Goal: Task Accomplishment & Management: Manage account settings

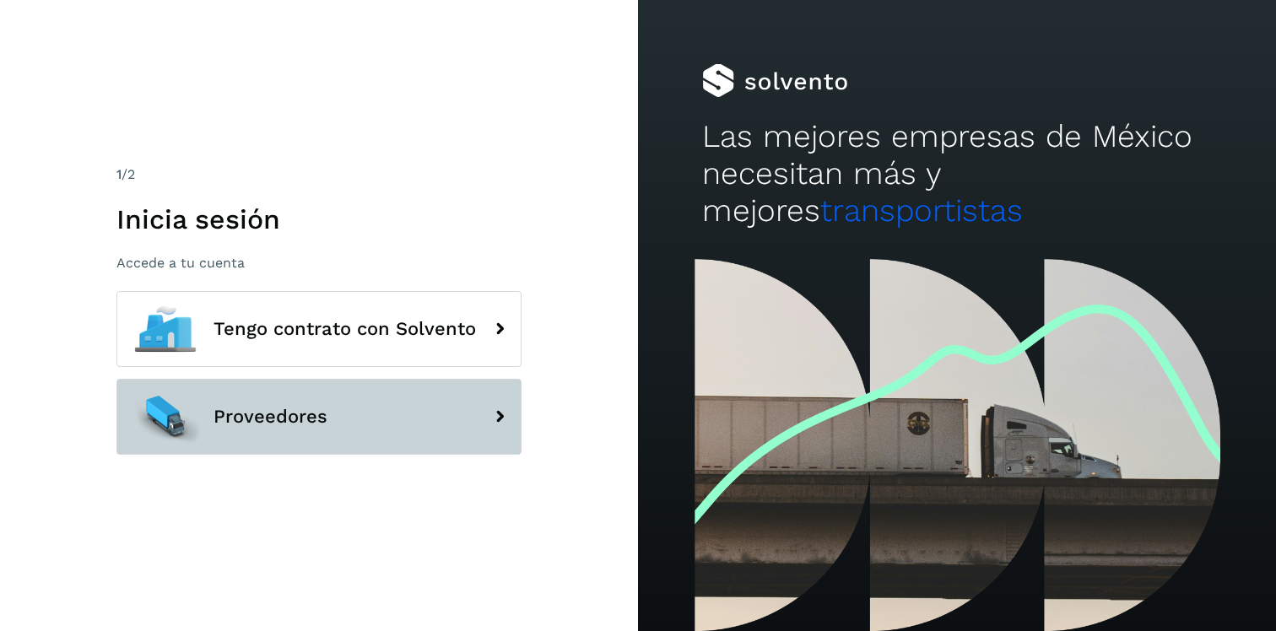
click at [297, 202] on span "Proveedores" at bounding box center [270, 417] width 114 height 20
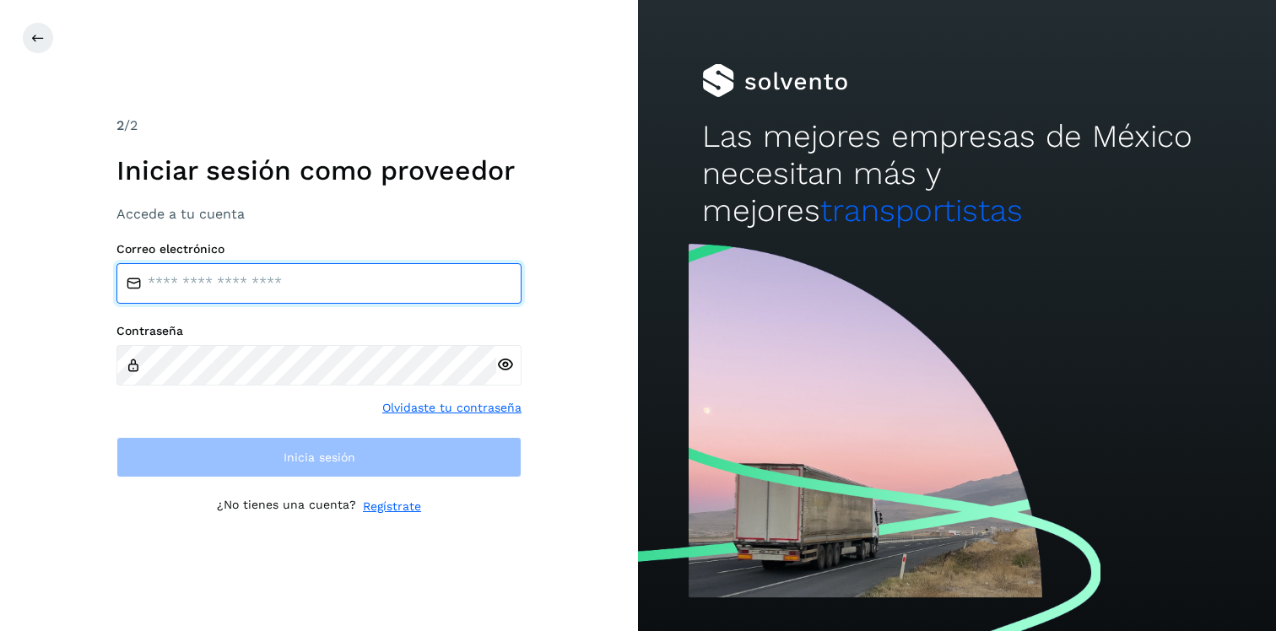
click at [266, 202] on input "email" at bounding box center [318, 283] width 405 height 40
type input "**********"
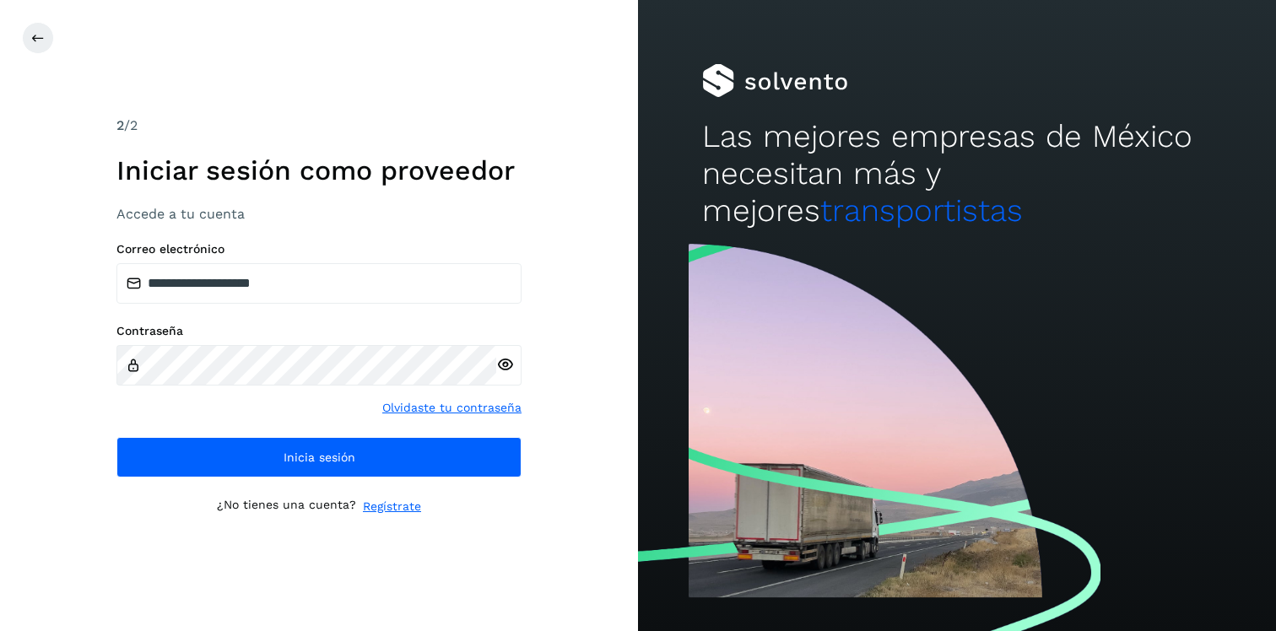
click at [509, 202] on icon at bounding box center [505, 365] width 18 height 18
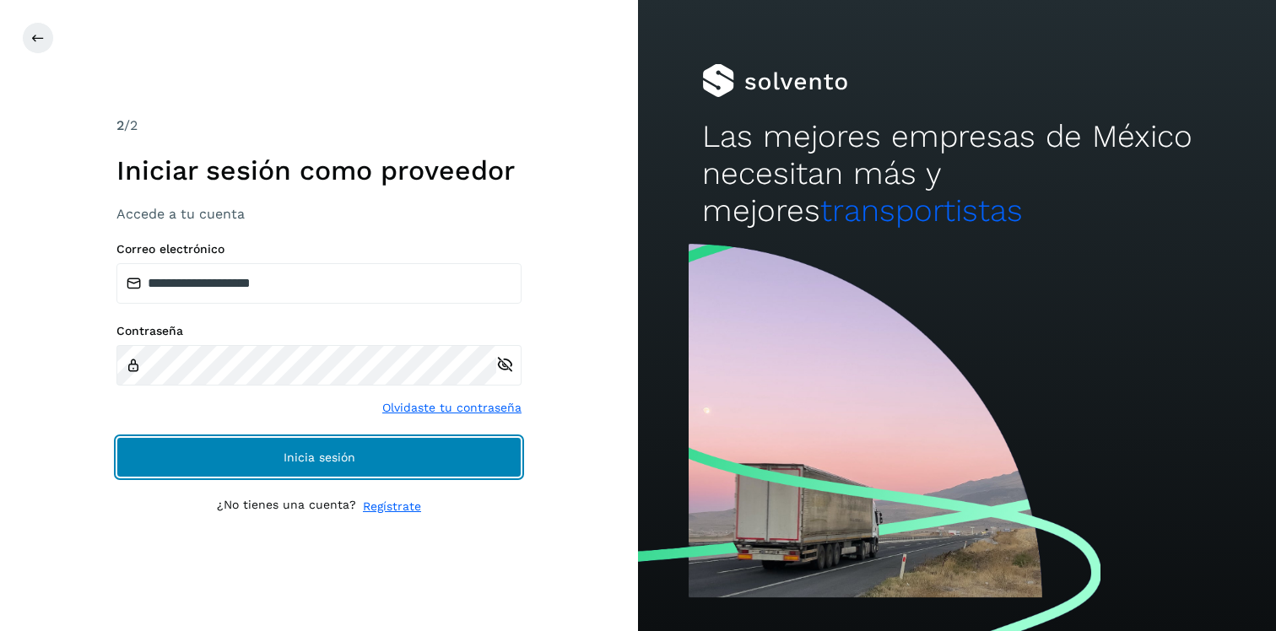
click at [278, 202] on button "Inicia sesión" at bounding box center [318, 457] width 405 height 40
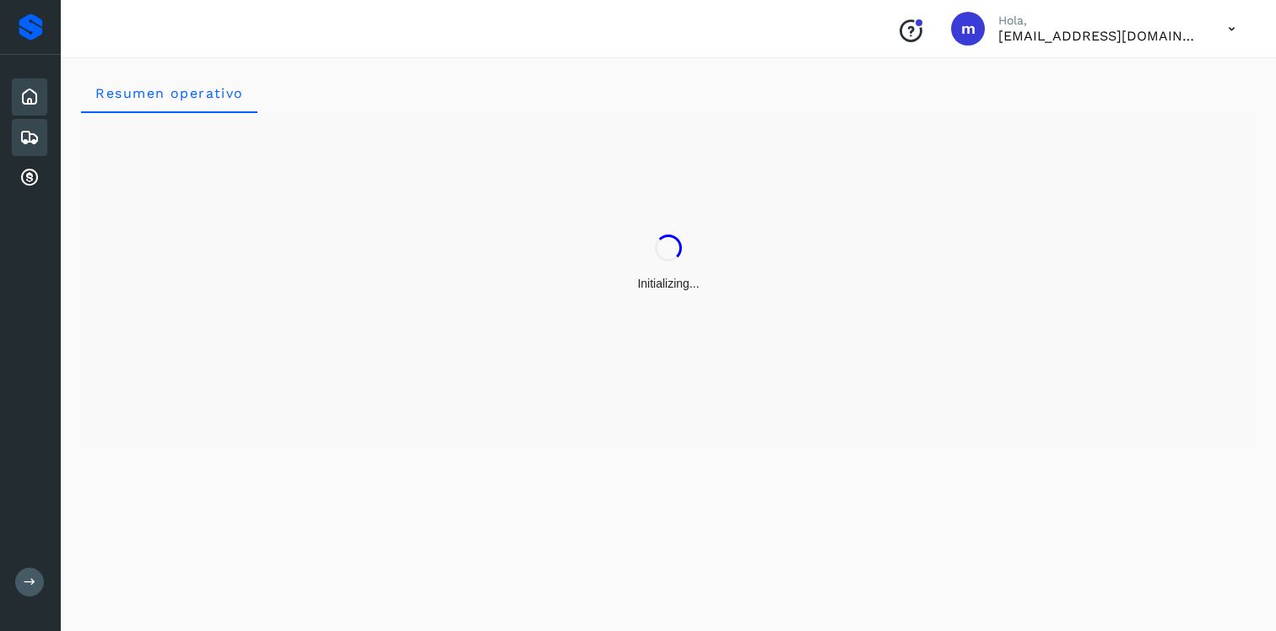
click at [30, 143] on icon at bounding box center [29, 137] width 20 height 20
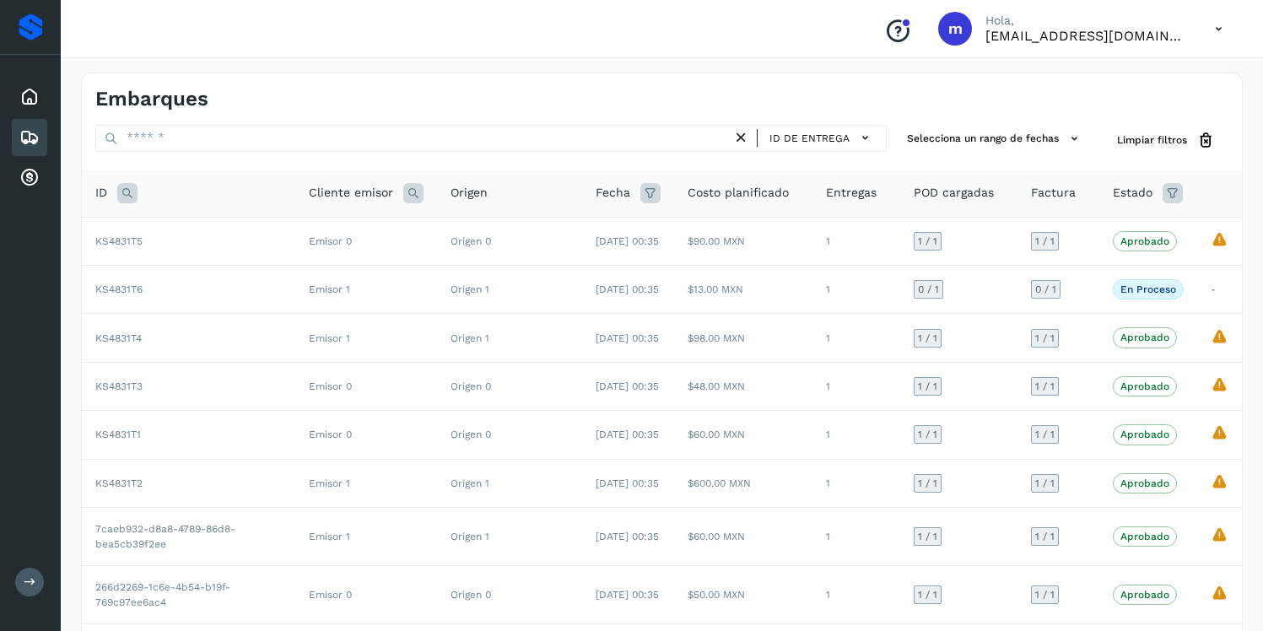
click at [21, 197] on div "Inicio Embarques Cuentas por cobrar" at bounding box center [30, 137] width 61 height 165
click at [19, 176] on div "Cuentas por cobrar" at bounding box center [29, 177] width 35 height 37
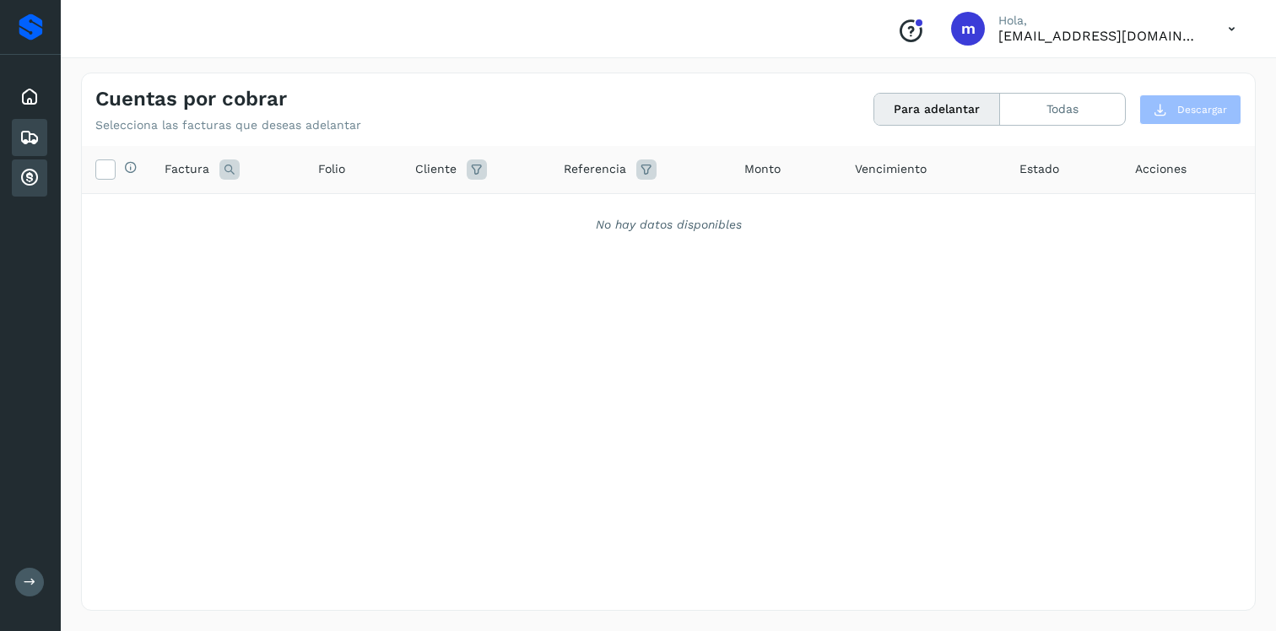
click at [28, 138] on icon at bounding box center [29, 137] width 20 height 20
